Goal: Task Accomplishment & Management: Manage account settings

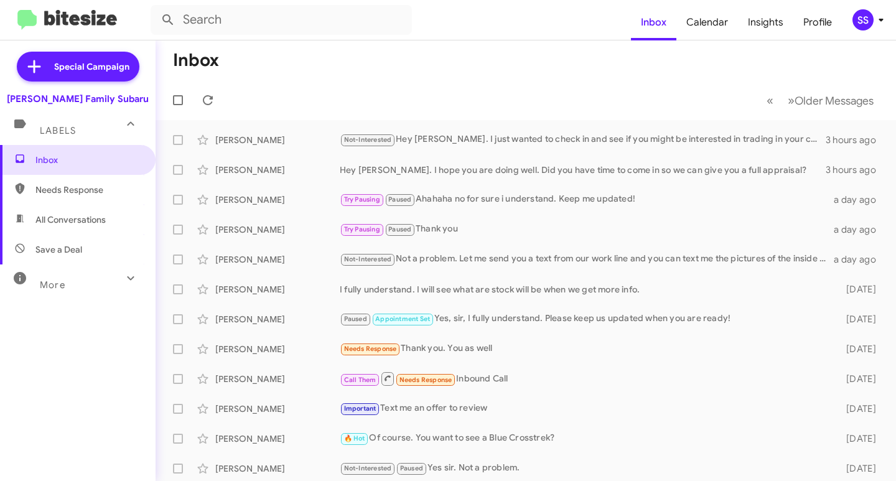
click at [81, 250] on span "Save a Deal" at bounding box center [58, 249] width 47 height 12
type input "in:not-interested"
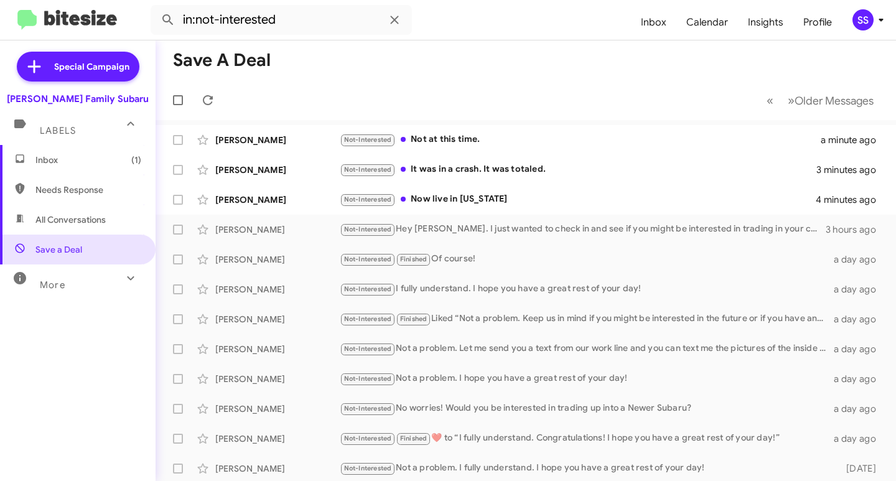
click at [60, 164] on span "Inbox (1)" at bounding box center [88, 160] width 106 height 12
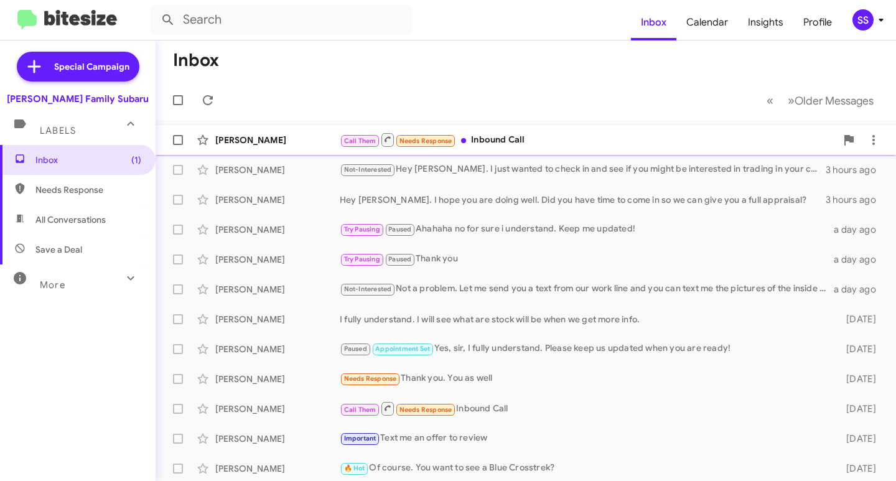
click at [510, 151] on div "[PERSON_NAME] Call Them Needs Response Inbound Call 2 minutes ago" at bounding box center [526, 140] width 721 height 25
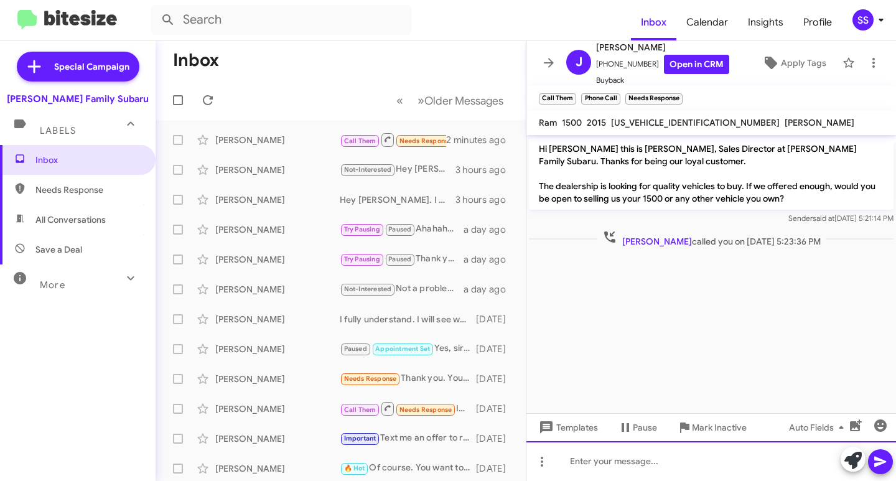
click at [658, 471] on div at bounding box center [711, 461] width 370 height 40
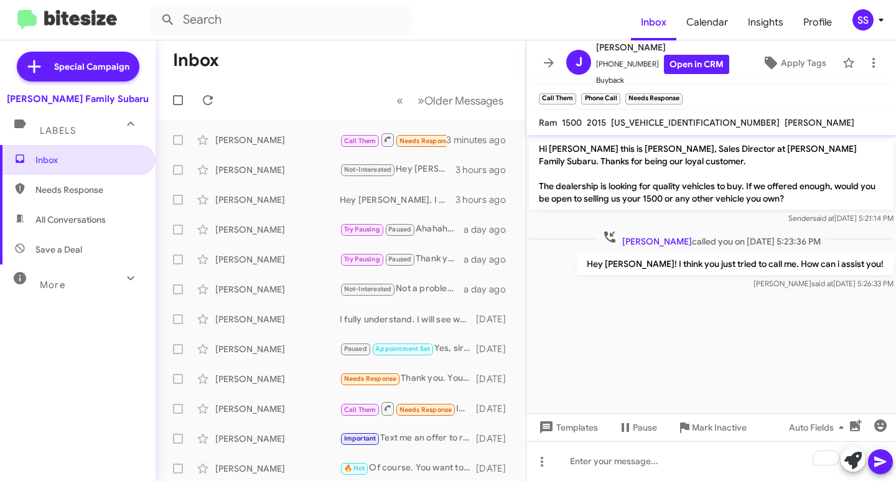
click at [54, 253] on span "Save a Deal" at bounding box center [58, 249] width 47 height 12
type input "in:not-interested"
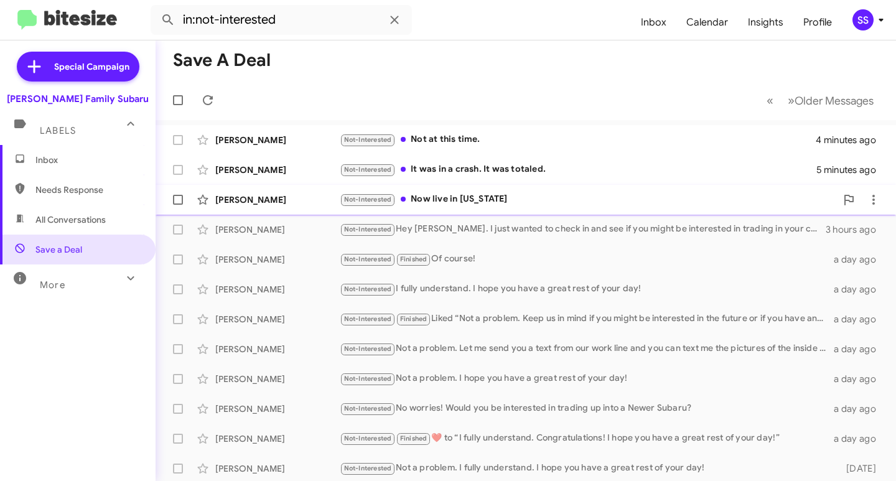
click at [462, 197] on div "Not-Interested Now live in [US_STATE]" at bounding box center [588, 199] width 497 height 14
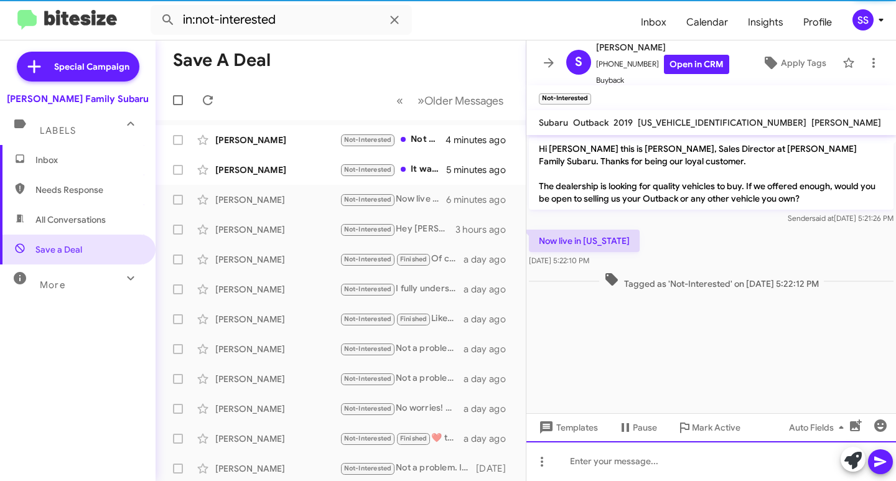
click at [636, 460] on div at bounding box center [711, 461] width 370 height 40
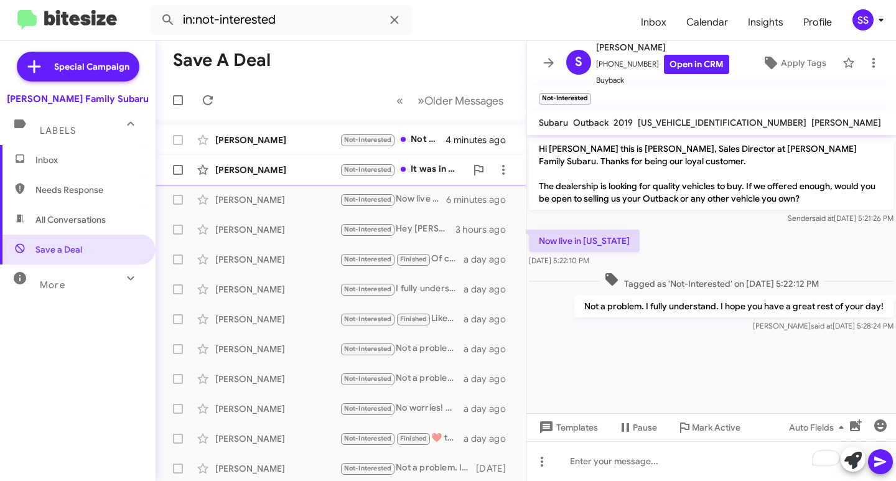
click at [255, 160] on div "[PERSON_NAME] Not-Interested It was in a crash. It was totaled. 5 minutes ago" at bounding box center [341, 169] width 350 height 25
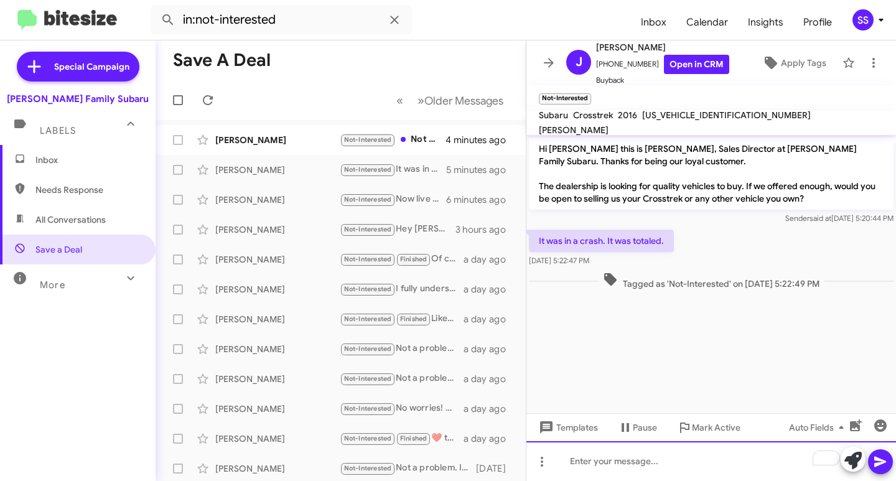
click at [612, 464] on div "To enrich screen reader interactions, please activate Accessibility in Grammarl…" at bounding box center [711, 461] width 370 height 40
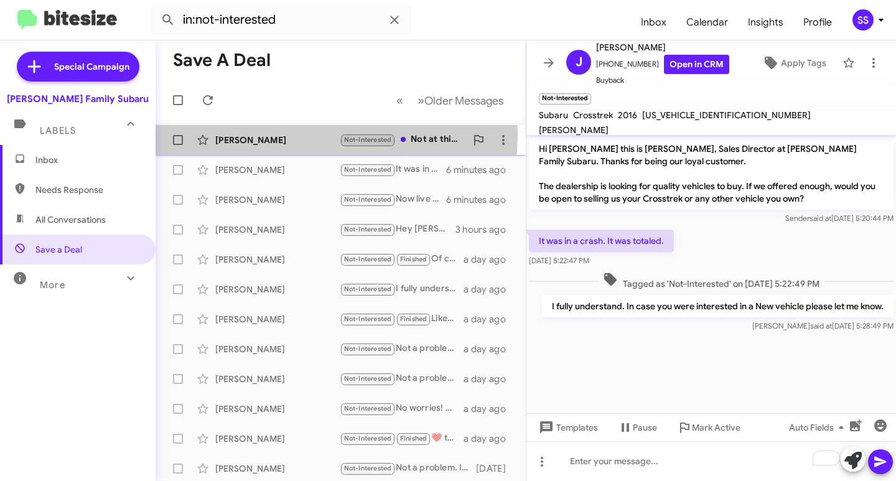
click at [304, 134] on div "[PERSON_NAME]" at bounding box center [277, 140] width 124 height 12
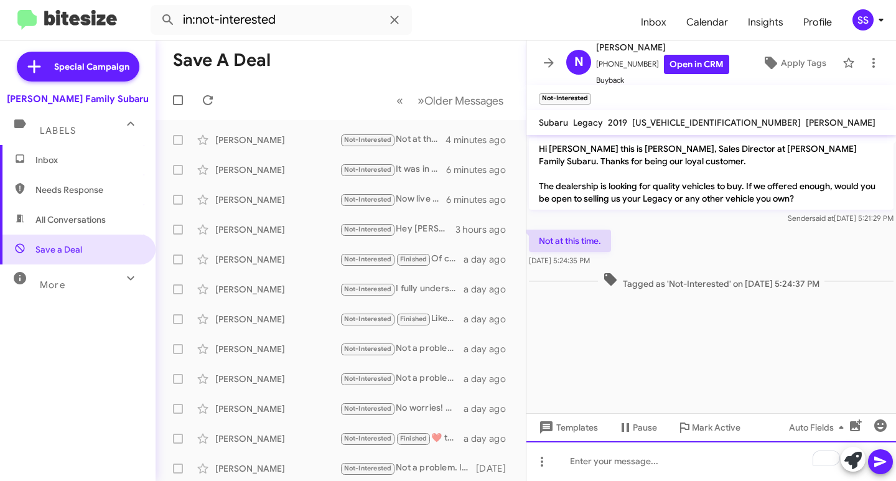
click at [643, 467] on div "To enrich screen reader interactions, please activate Accessibility in Grammarl…" at bounding box center [711, 461] width 370 height 40
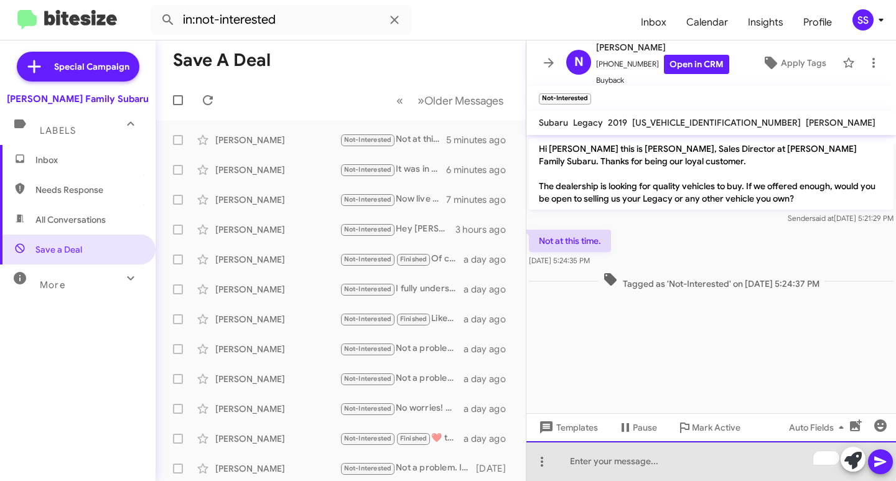
click at [634, 460] on div "To enrich screen reader interactions, please activate Accessibility in Grammarl…" at bounding box center [711, 461] width 370 height 40
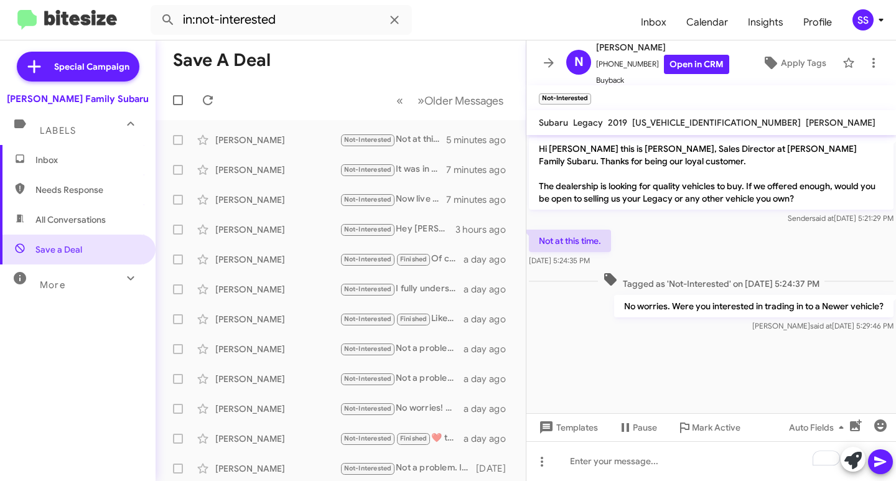
click at [75, 156] on span "Inbox" at bounding box center [88, 160] width 106 height 12
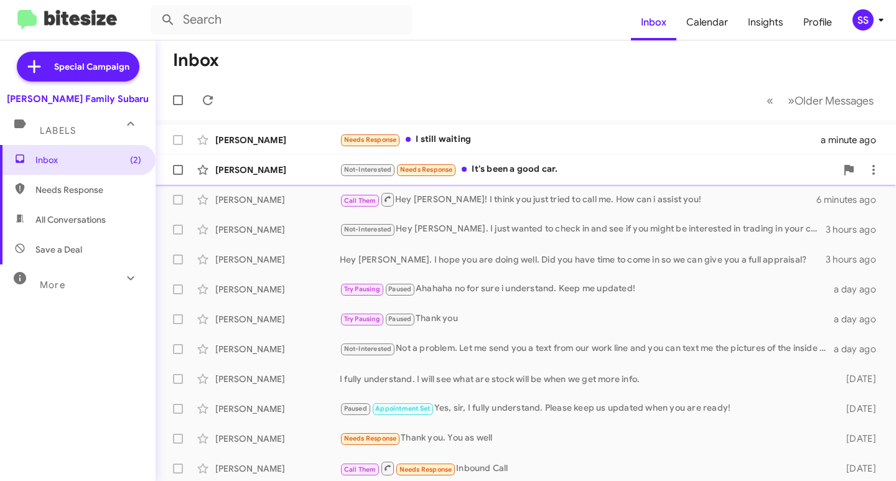
click at [294, 177] on div "[PERSON_NAME] Not-Interested Needs Response It's been a good car. 2 minutes ago" at bounding box center [526, 169] width 721 height 25
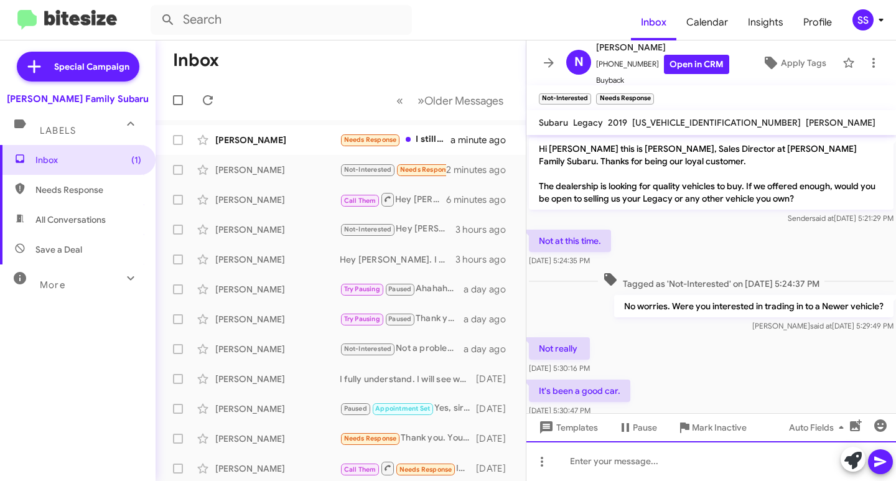
click at [646, 470] on div at bounding box center [711, 461] width 370 height 40
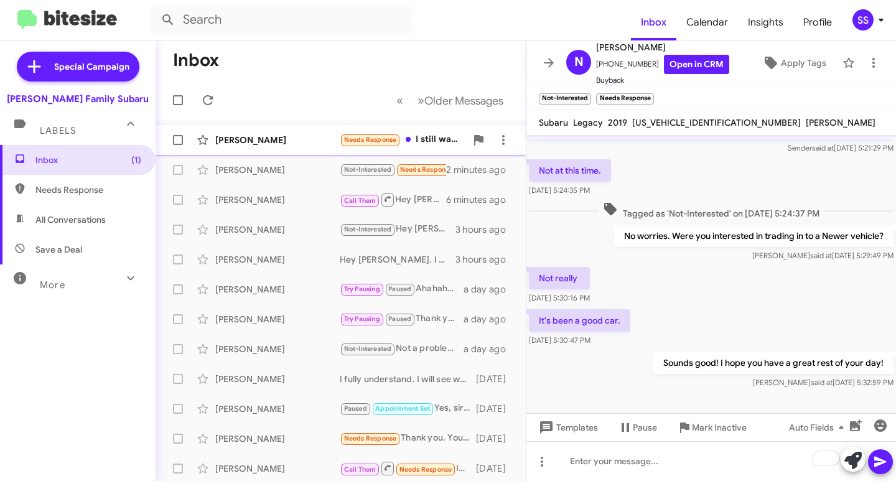
click at [264, 148] on div "[PERSON_NAME] Needs Response I still waiting 2 minutes ago" at bounding box center [341, 140] width 350 height 25
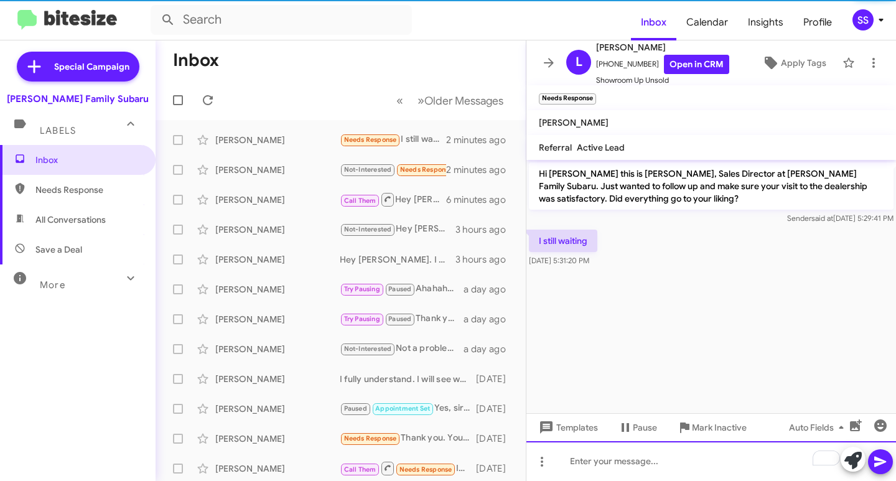
click at [701, 472] on div "To enrich screen reader interactions, please activate Accessibility in Grammarl…" at bounding box center [711, 461] width 370 height 40
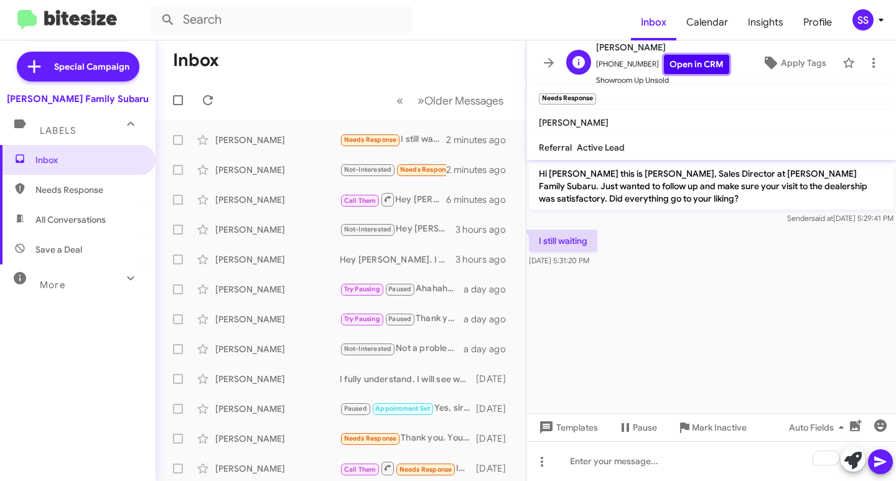
click at [686, 65] on link "Open in CRM" at bounding box center [696, 64] width 65 height 19
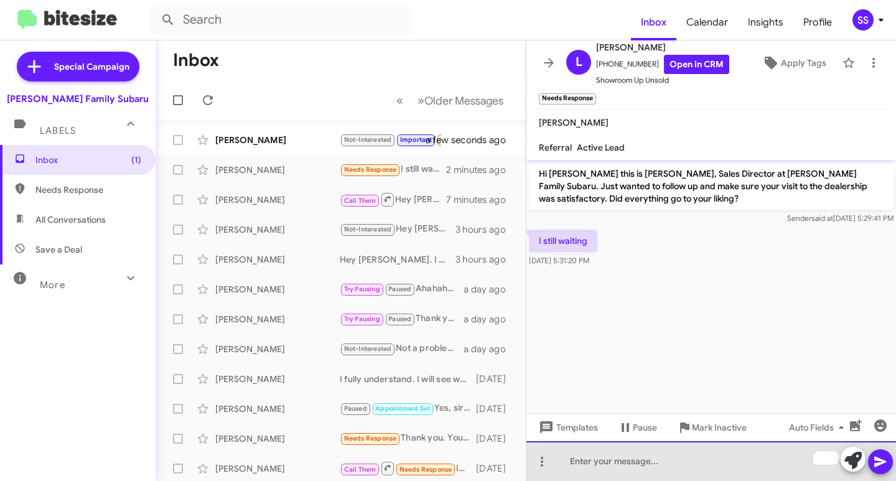
click at [638, 475] on div "To enrich screen reader interactions, please activate Accessibility in Grammarl…" at bounding box center [711, 461] width 370 height 40
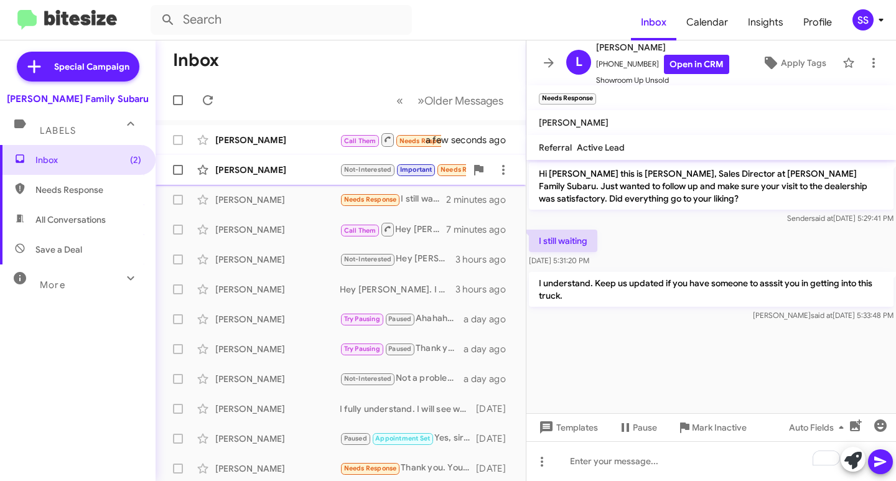
click at [285, 171] on div "[PERSON_NAME]" at bounding box center [277, 170] width 124 height 12
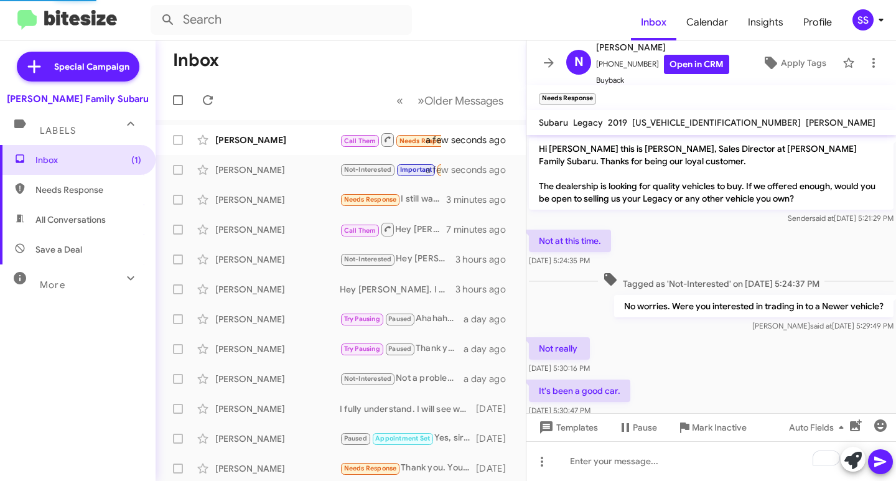
scroll to position [116, 0]
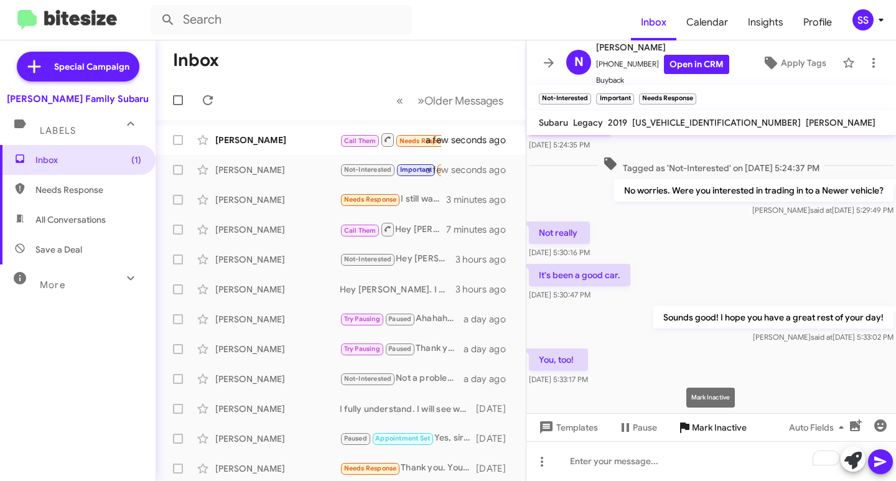
click at [693, 421] on span "Mark Inactive" at bounding box center [719, 427] width 55 height 22
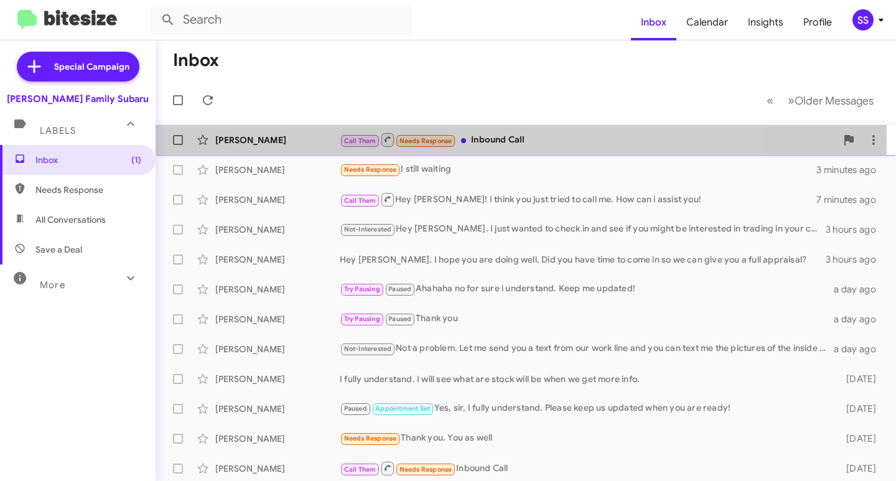
click at [271, 138] on div "[PERSON_NAME]" at bounding box center [277, 140] width 124 height 12
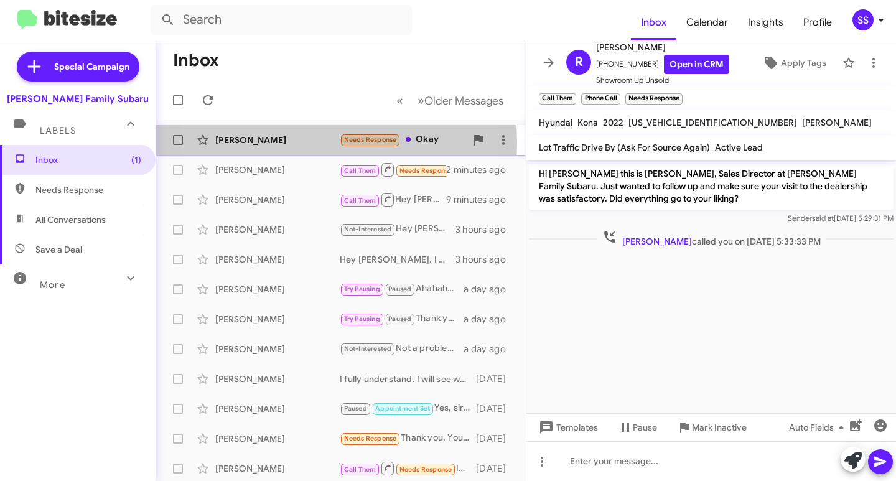
click at [270, 143] on div "[PERSON_NAME]" at bounding box center [277, 140] width 124 height 12
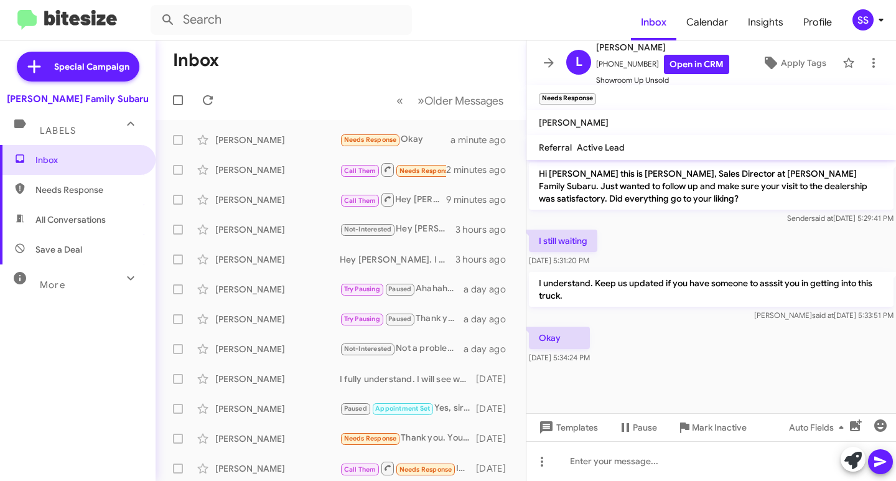
click at [88, 245] on span "Save a Deal" at bounding box center [78, 250] width 156 height 30
type input "in:not-interested"
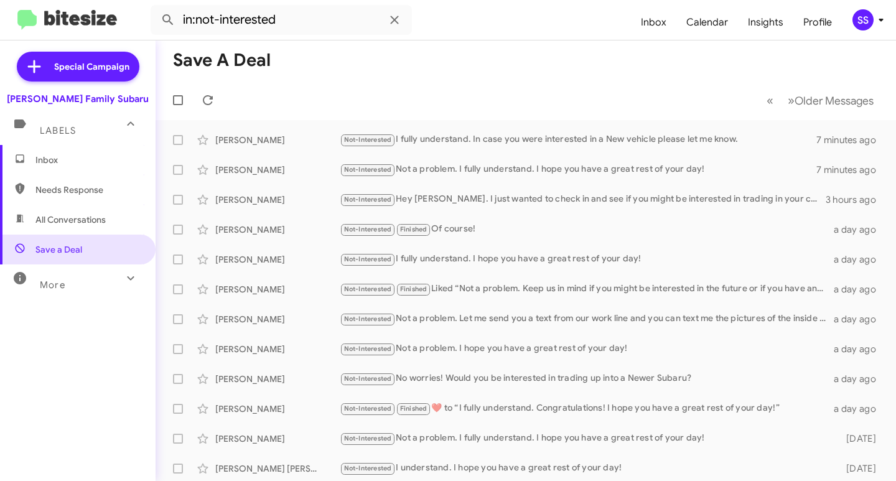
click at [59, 167] on span "Inbox" at bounding box center [78, 160] width 156 height 30
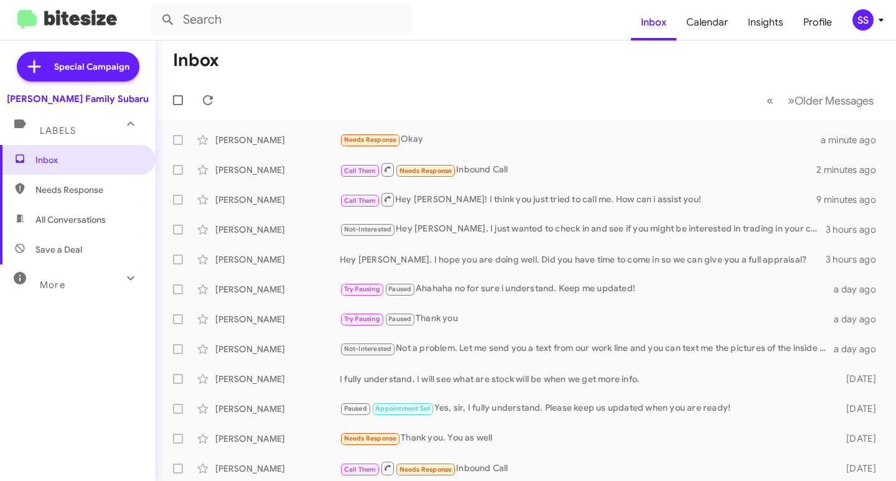
click at [67, 245] on span "Save a Deal" at bounding box center [58, 249] width 47 height 12
type input "in:not-interested"
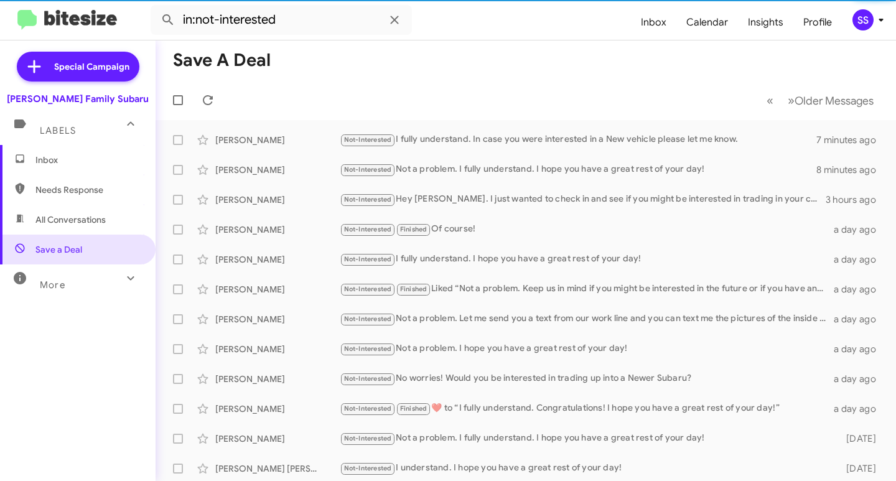
click at [78, 167] on span "Inbox" at bounding box center [78, 160] width 156 height 30
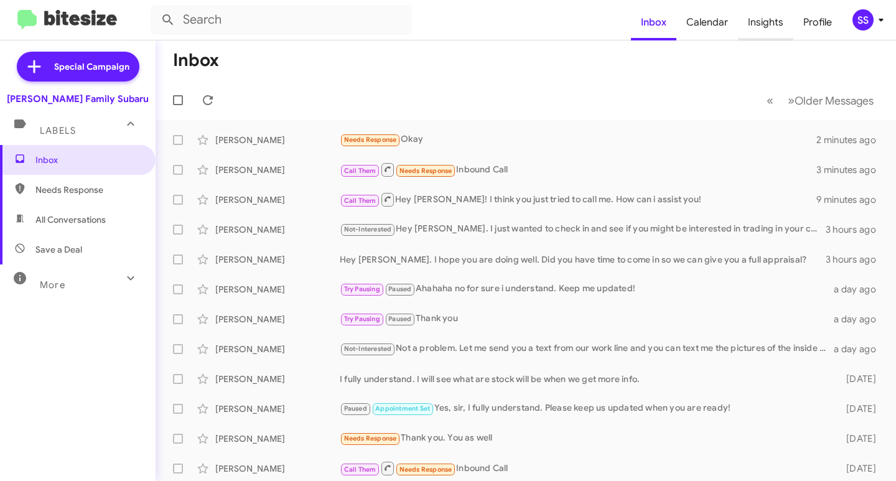
click at [755, 21] on span "Insights" at bounding box center [765, 22] width 55 height 36
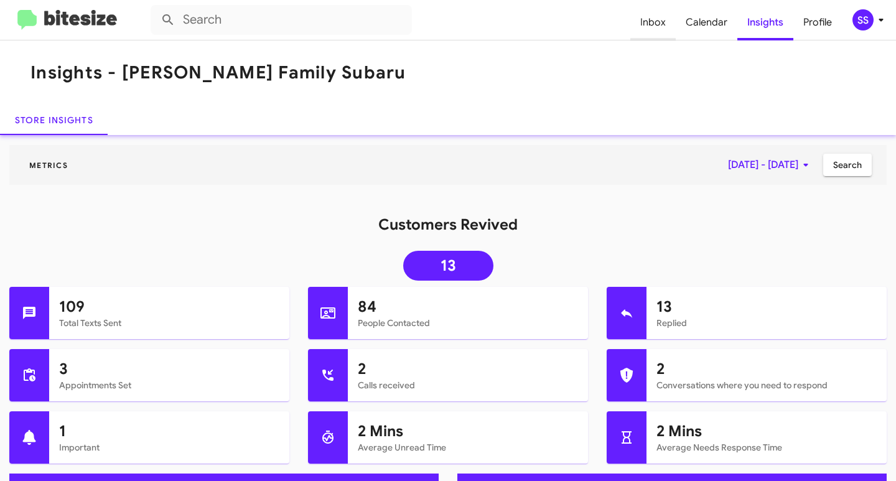
click at [650, 19] on span "Inbox" at bounding box center [652, 22] width 45 height 36
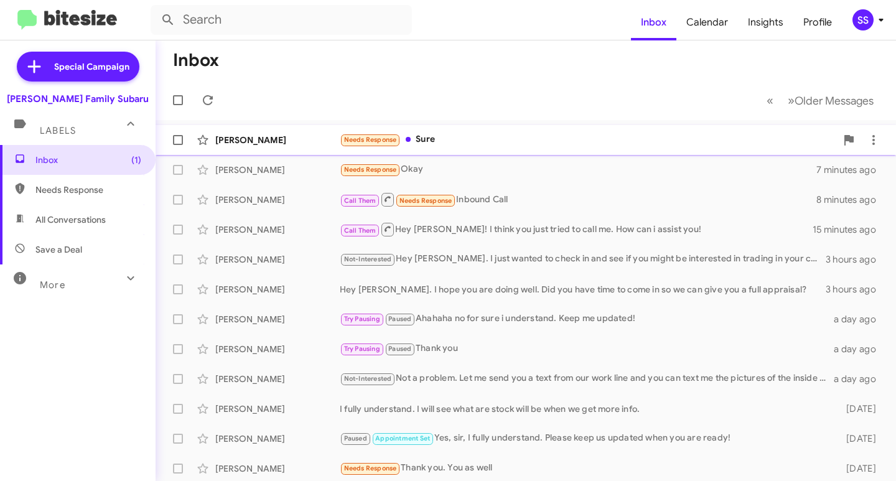
click at [472, 133] on div "Needs Response Sure" at bounding box center [588, 140] width 497 height 14
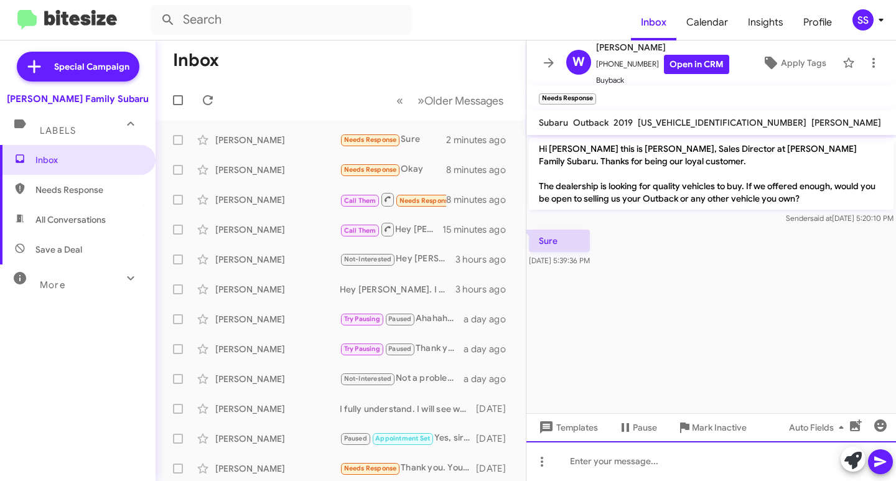
click at [605, 460] on div at bounding box center [711, 461] width 370 height 40
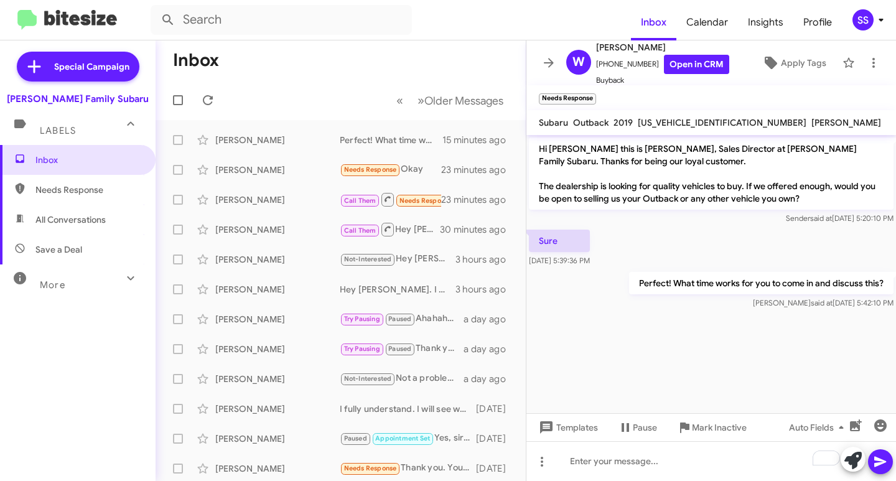
click at [85, 244] on span "Save a Deal" at bounding box center [78, 250] width 156 height 30
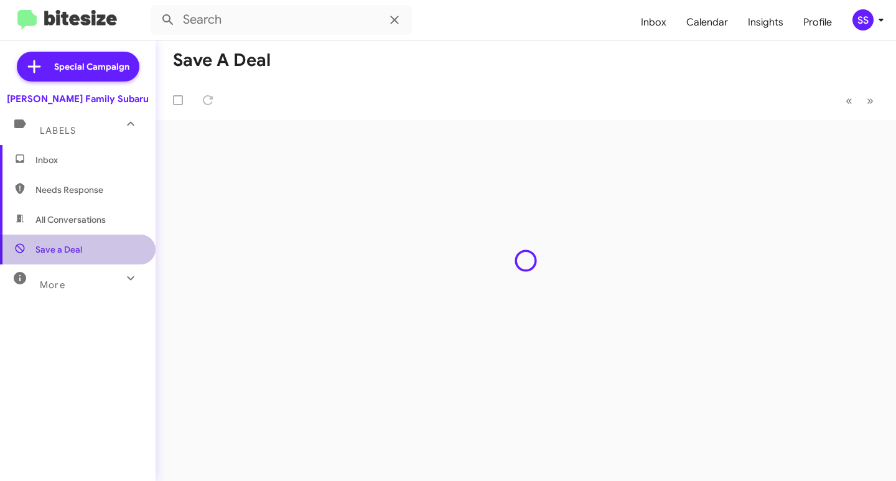
type input "in:not-interested"
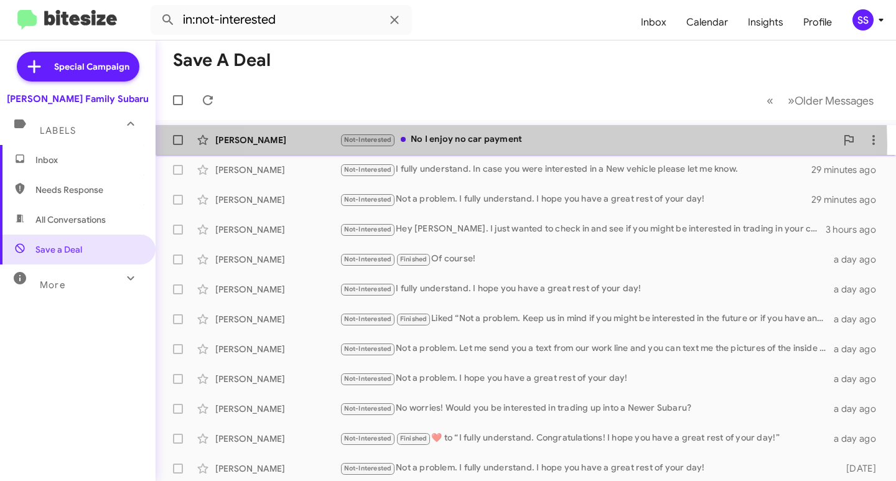
click at [487, 146] on div "Not-Interested No I enjoy no car payment" at bounding box center [588, 140] width 497 height 14
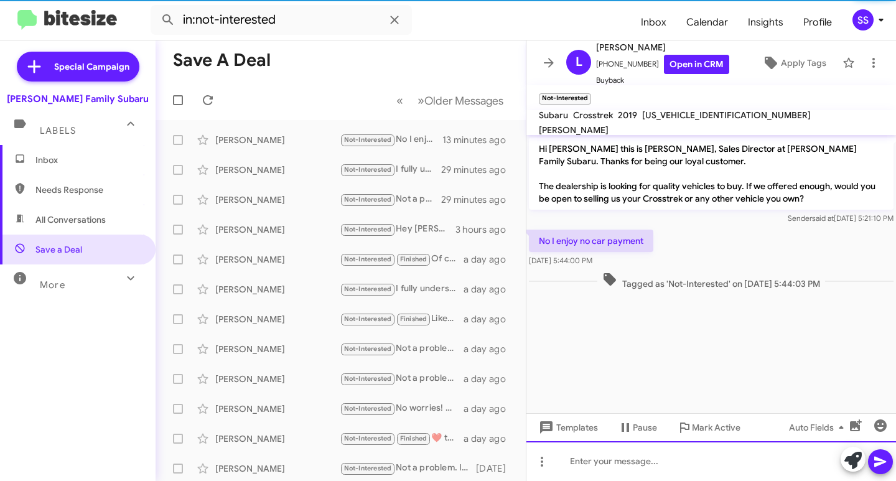
click at [657, 451] on div at bounding box center [711, 461] width 370 height 40
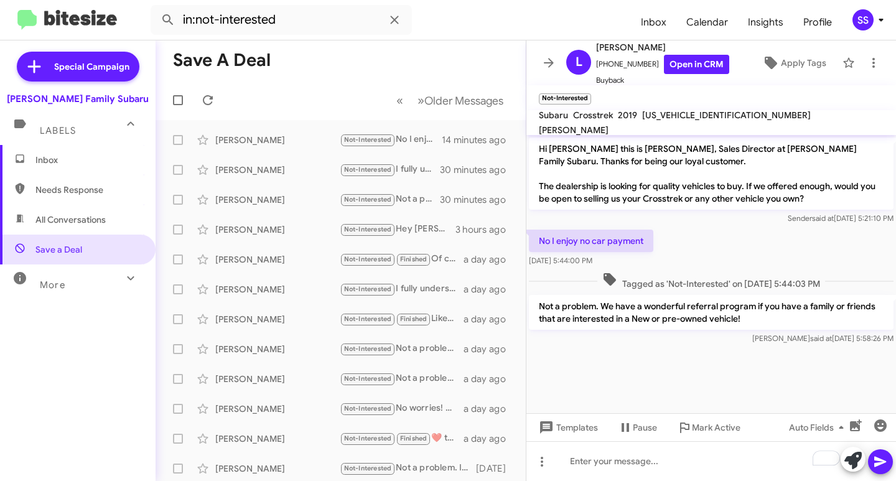
click at [70, 152] on span "Inbox" at bounding box center [78, 160] width 156 height 30
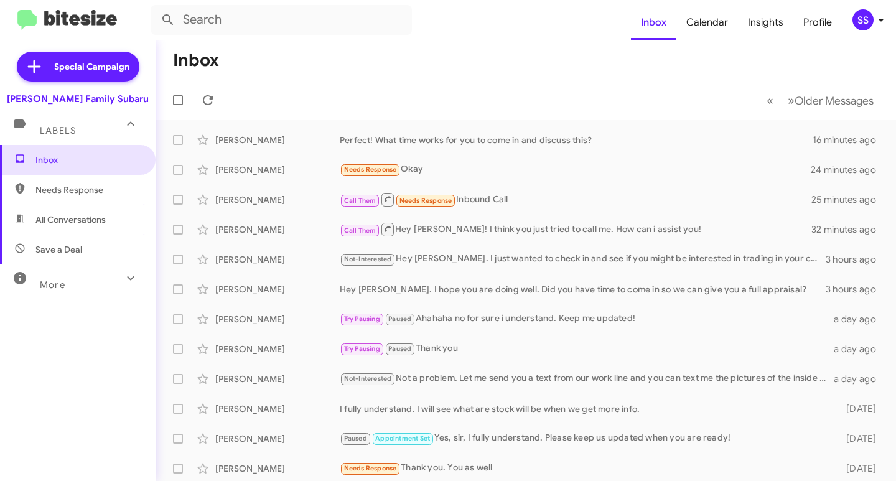
click at [63, 253] on span "Save a Deal" at bounding box center [58, 249] width 47 height 12
type input "in:not-interested"
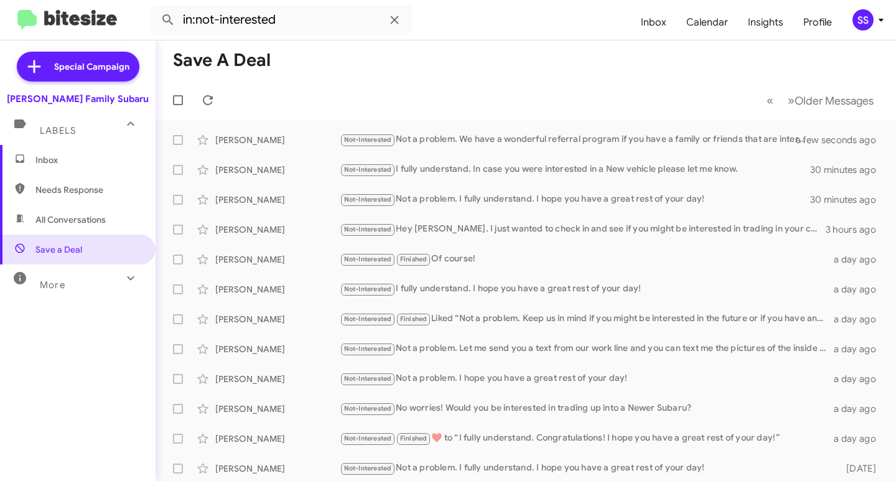
click at [95, 159] on span "Inbox" at bounding box center [88, 160] width 106 height 12
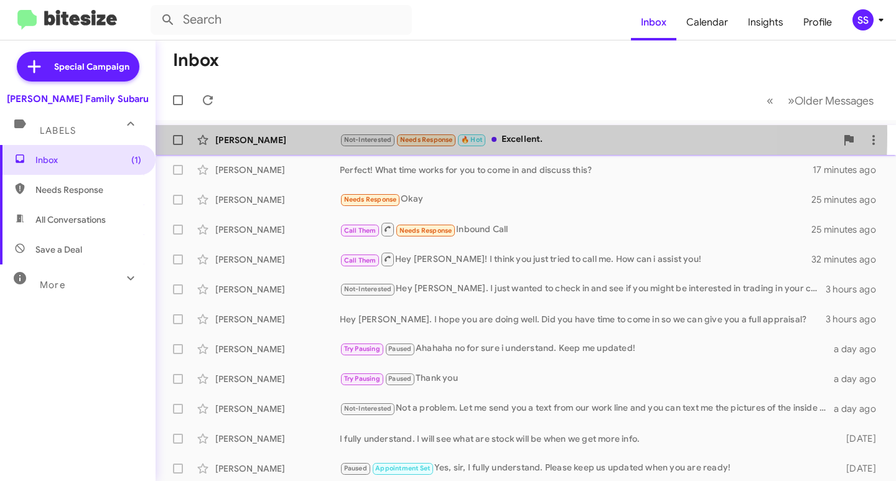
click at [279, 134] on div "[PERSON_NAME]" at bounding box center [277, 140] width 124 height 12
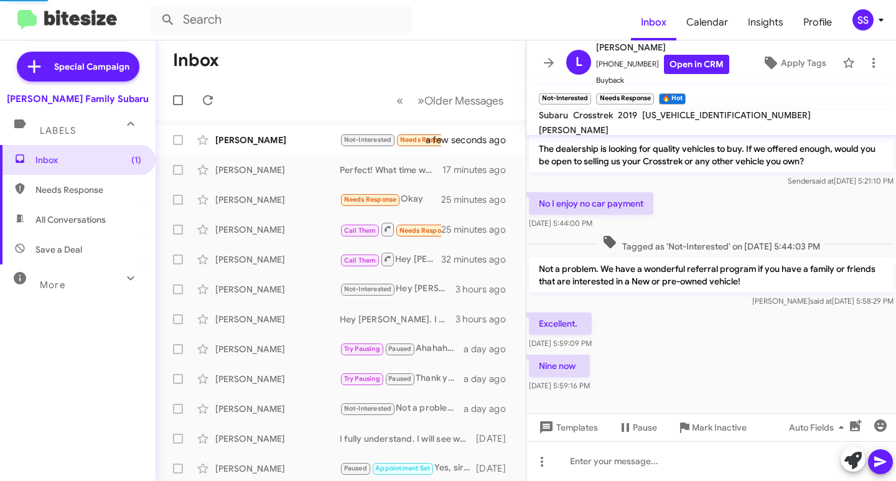
scroll to position [83, 0]
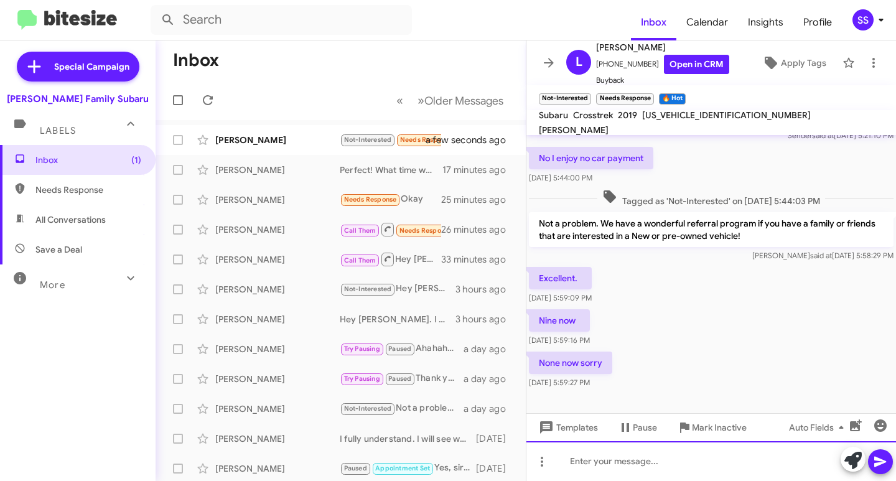
click at [596, 464] on div at bounding box center [711, 461] width 370 height 40
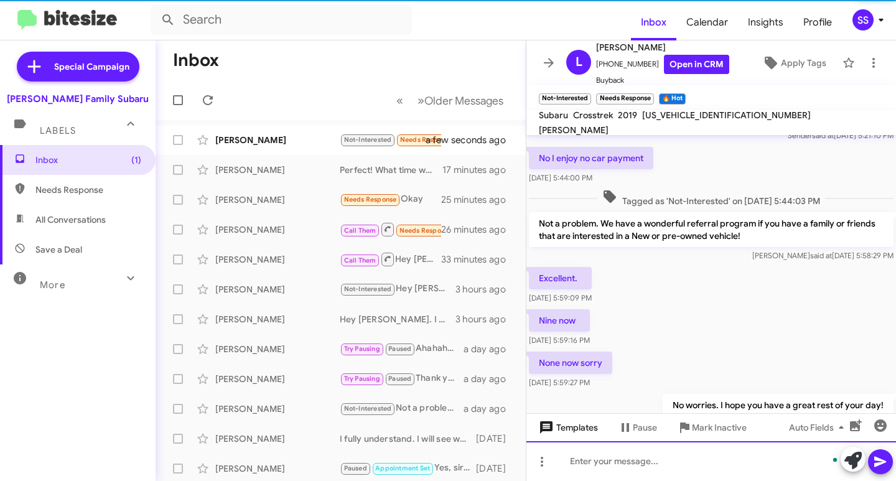
scroll to position [128, 0]
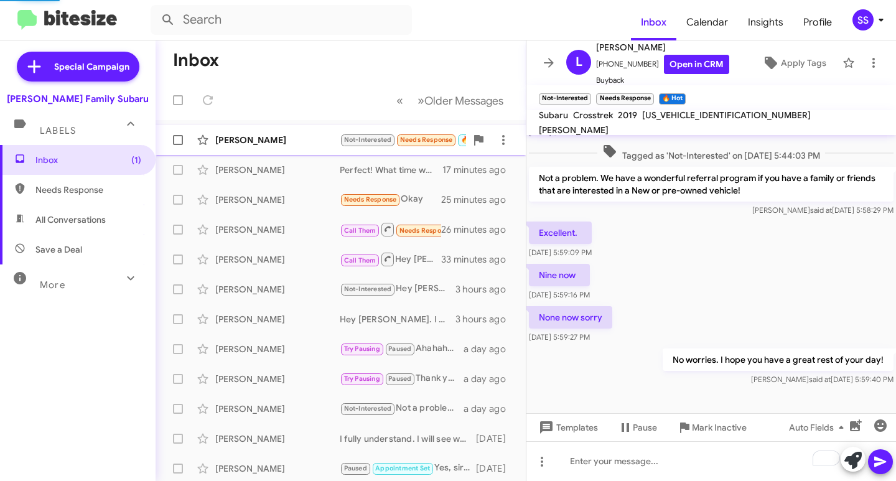
click at [308, 151] on div "[PERSON_NAME] Not-Interested Needs Response 🔥 Hot None now sorry a few seconds …" at bounding box center [341, 140] width 350 height 25
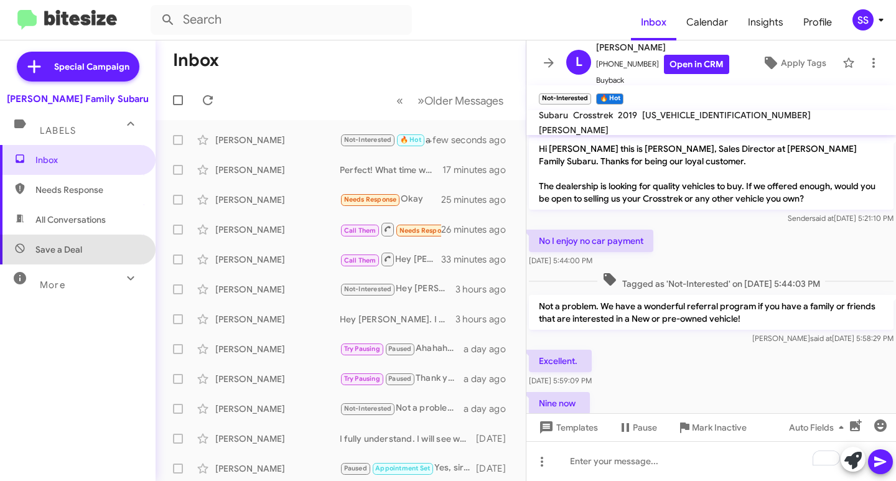
click at [83, 244] on span "Save a Deal" at bounding box center [78, 250] width 156 height 30
type input "in:not-interested"
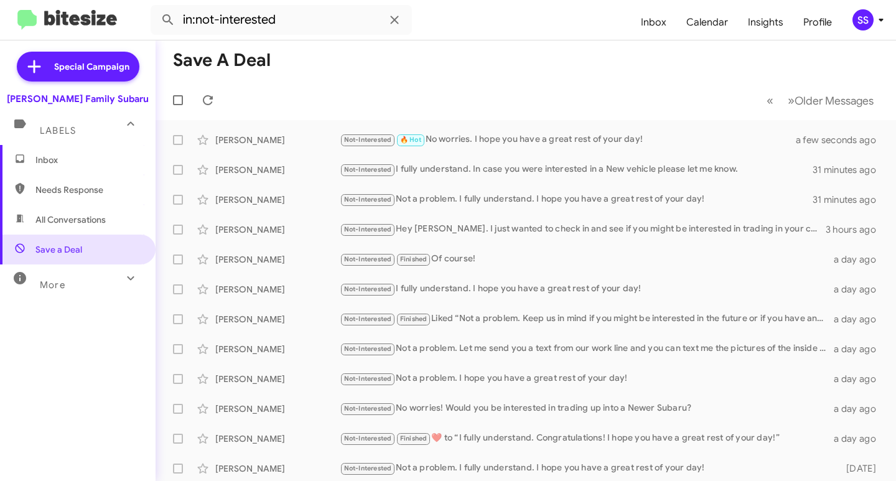
click at [106, 154] on span "Inbox" at bounding box center [88, 160] width 106 height 12
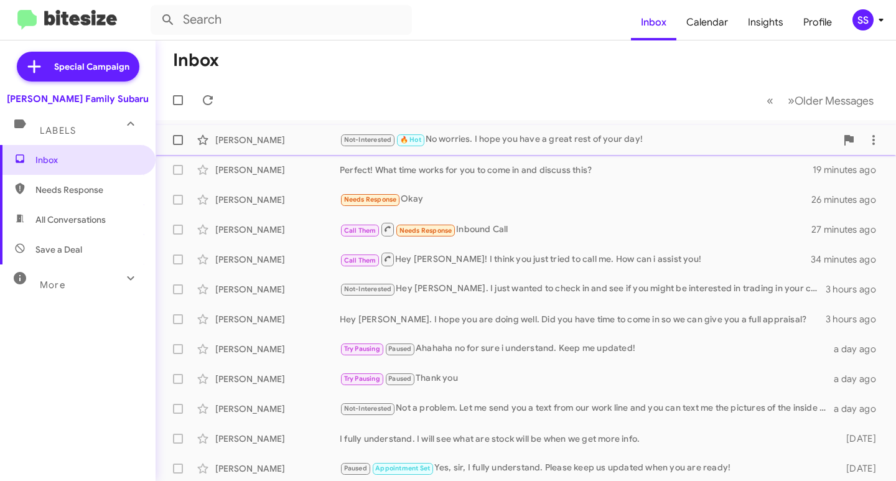
click at [364, 127] on span "[PERSON_NAME] Not-Interested 🔥 Hot No worries. I hope you have a great rest of …" at bounding box center [526, 140] width 741 height 30
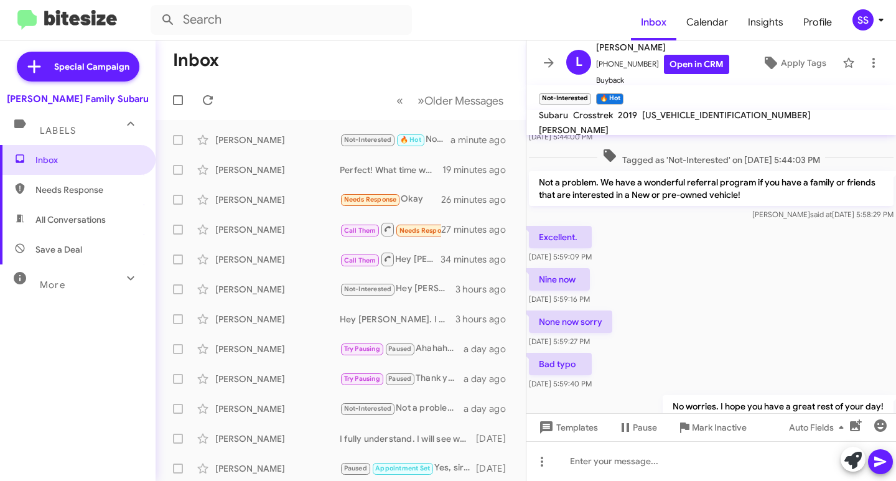
scroll to position [174, 0]
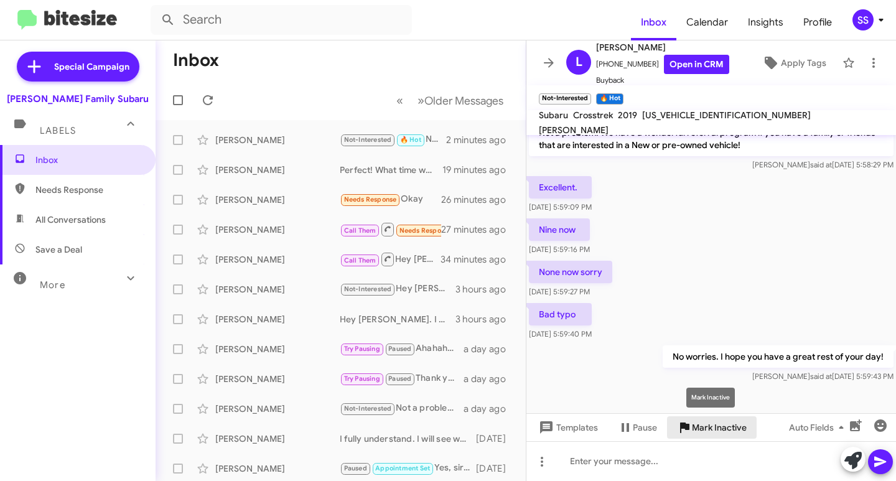
click at [728, 430] on span "Mark Inactive" at bounding box center [719, 427] width 55 height 22
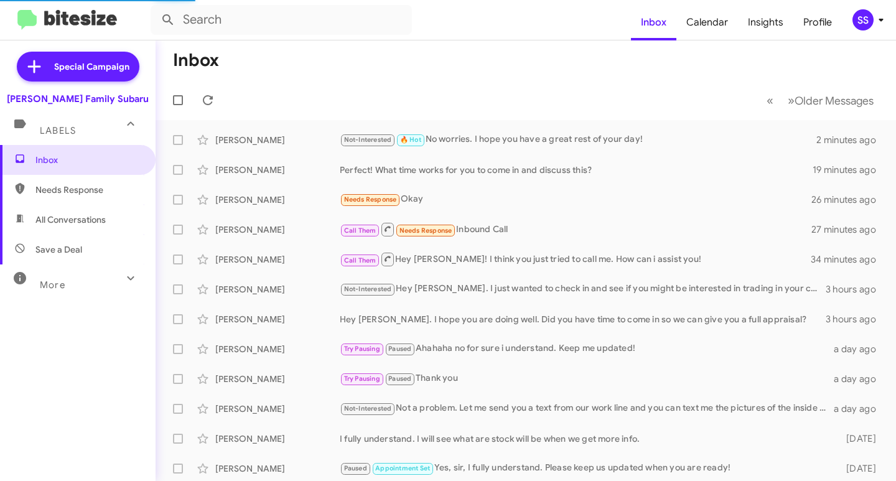
click at [88, 241] on span "Save a Deal" at bounding box center [78, 250] width 156 height 30
type input "in:not-interested"
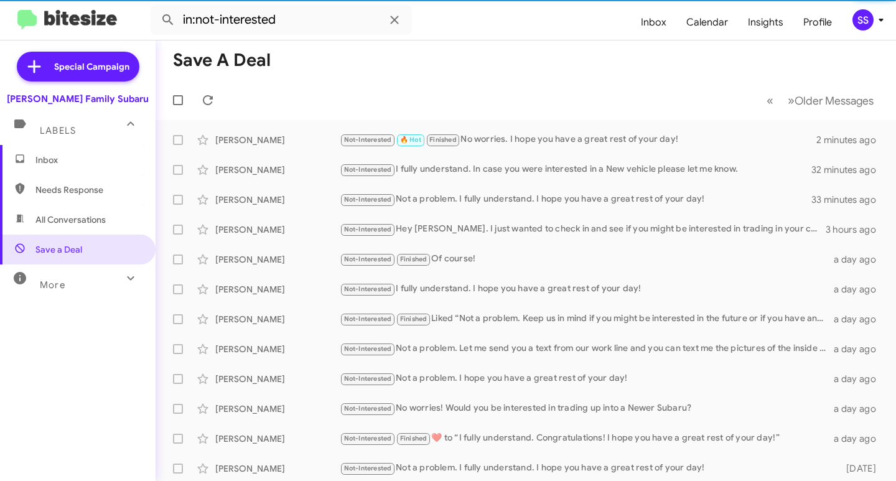
click at [91, 154] on span "Inbox" at bounding box center [88, 160] width 106 height 12
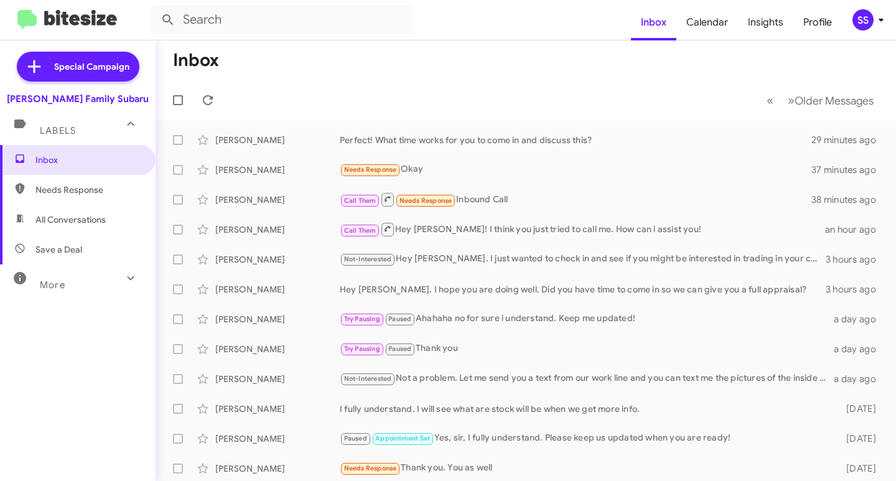
click at [52, 249] on span "Save a Deal" at bounding box center [58, 249] width 47 height 12
type input "in:not-interested"
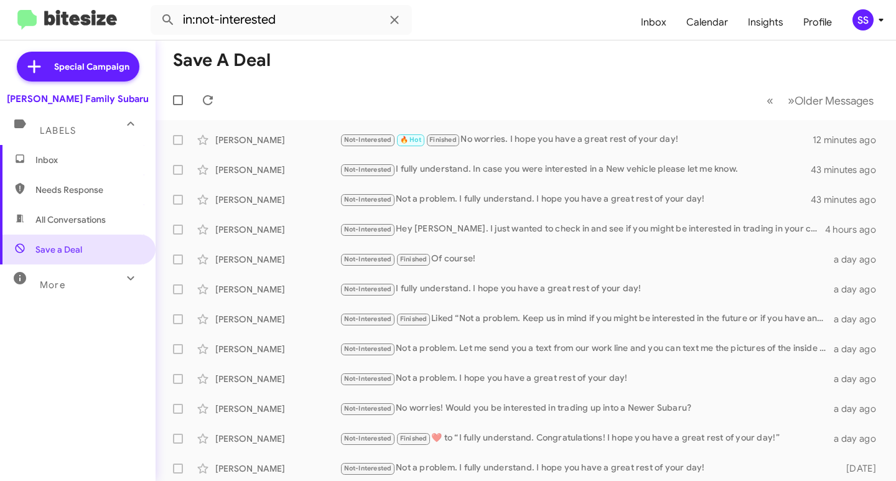
click at [95, 171] on span "Inbox" at bounding box center [78, 160] width 156 height 30
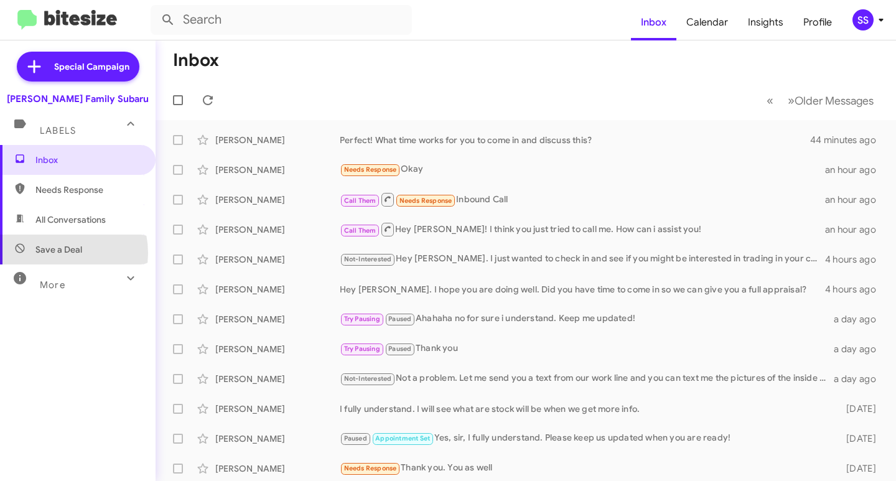
click at [51, 253] on span "Save a Deal" at bounding box center [58, 249] width 47 height 12
type input "in:not-interested"
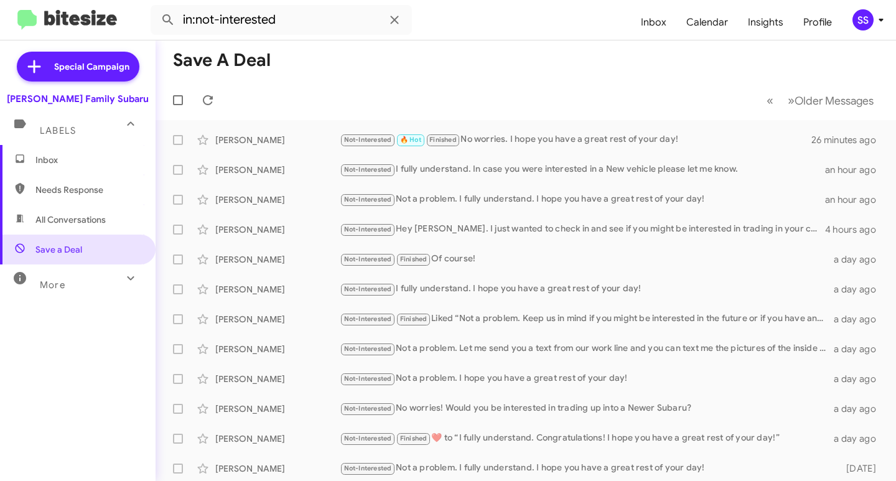
click at [82, 159] on span "Inbox" at bounding box center [88, 160] width 106 height 12
